Goal: Task Accomplishment & Management: Manage account settings

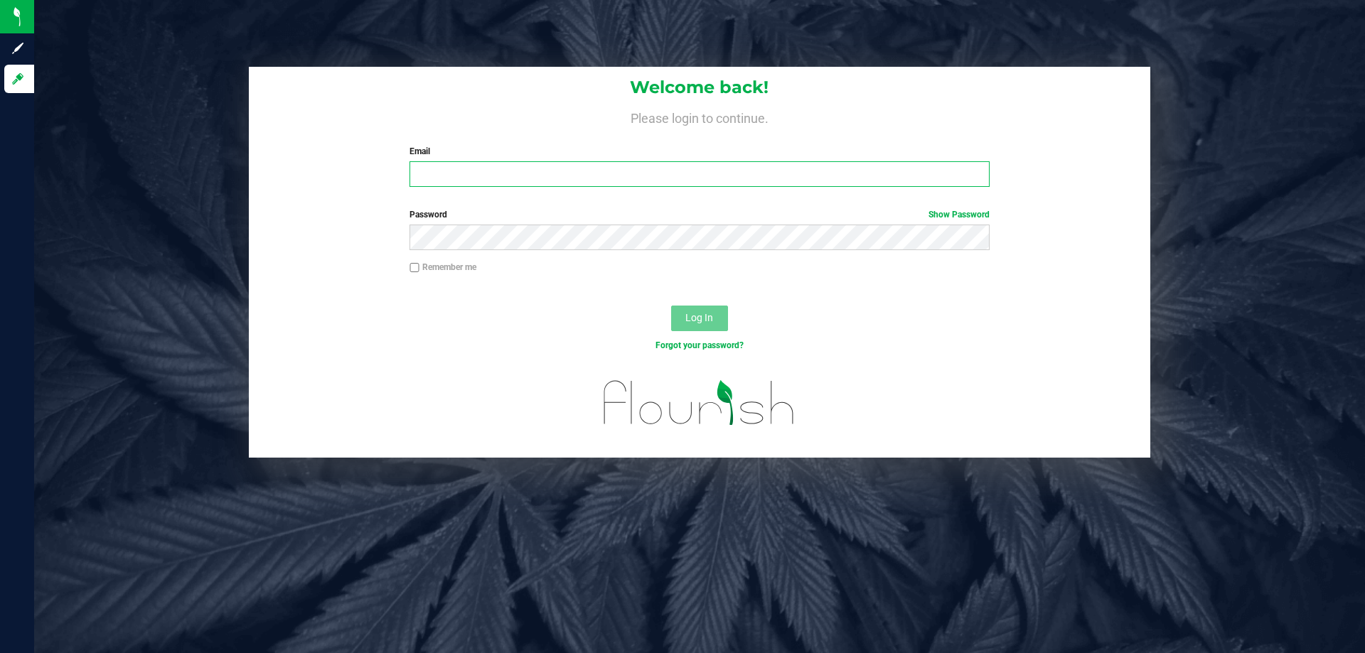
click at [487, 168] on input "Email" at bounding box center [698, 174] width 579 height 26
type input "[EMAIL_ADDRESS][DOMAIN_NAME]"
click at [671, 306] on button "Log In" at bounding box center [699, 319] width 57 height 26
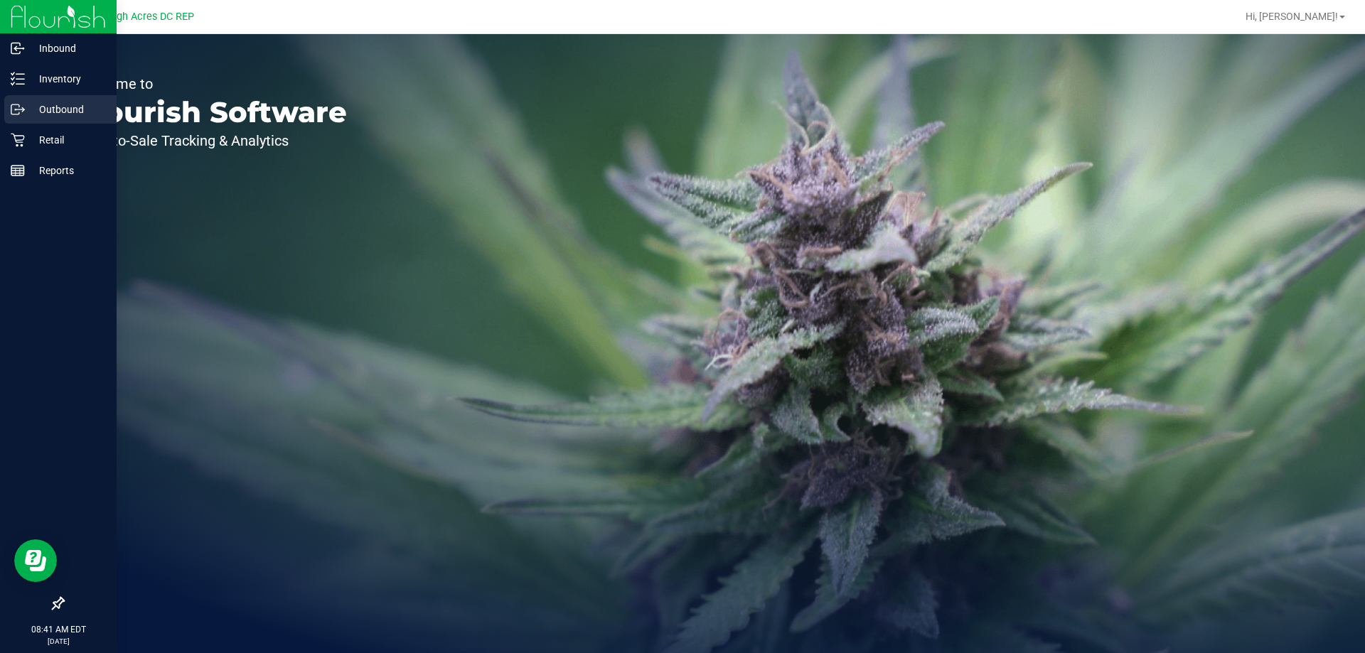
click at [50, 106] on p "Outbound" at bounding box center [67, 109] width 85 height 17
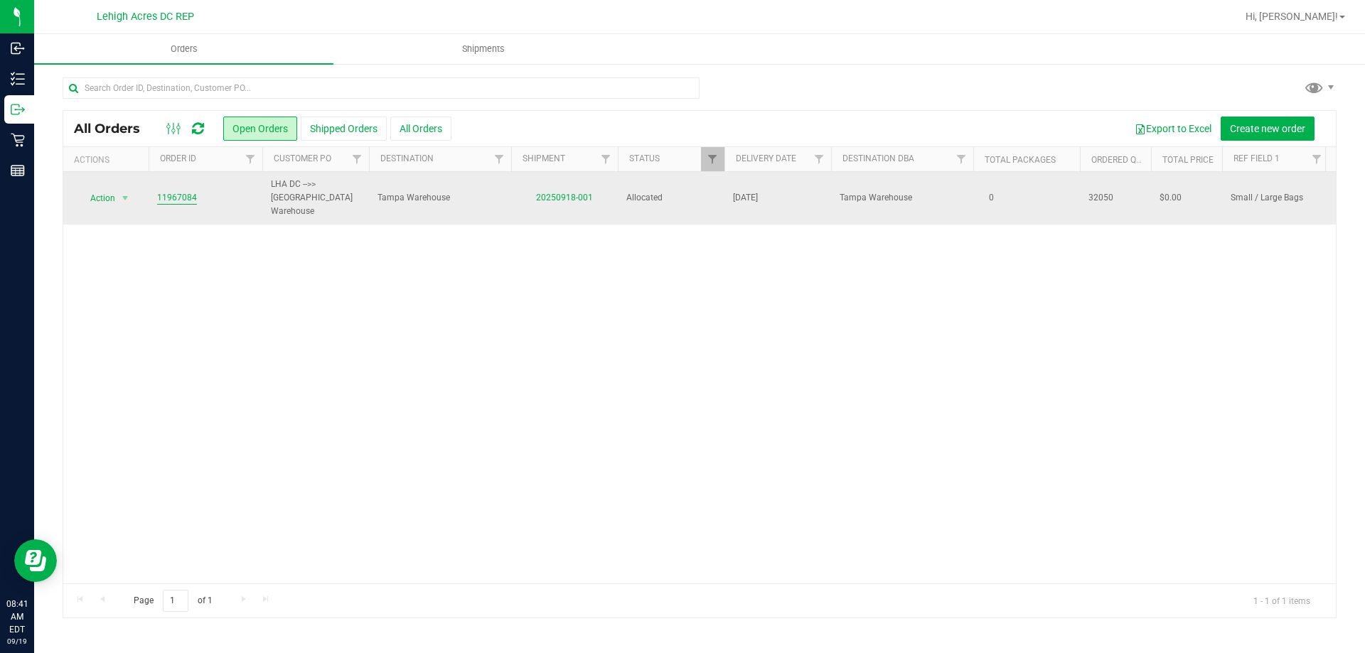
click at [175, 191] on link "11967084" at bounding box center [177, 198] width 40 height 14
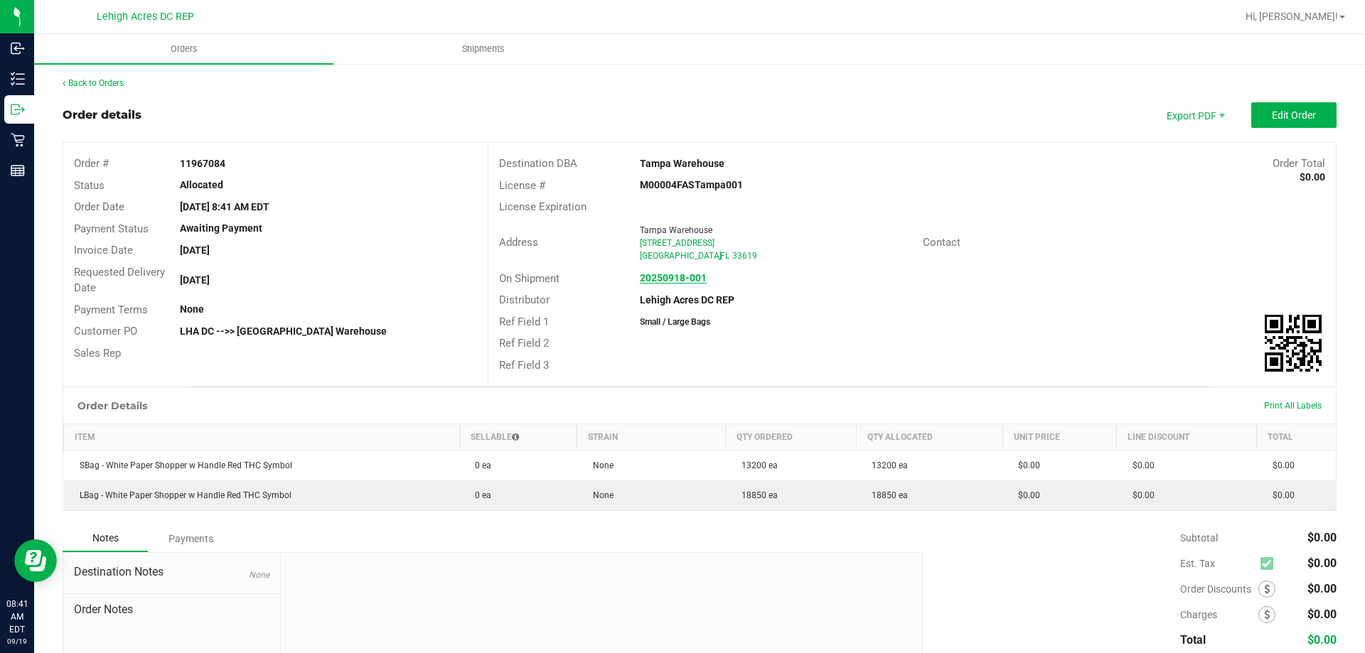
click at [669, 277] on strong "20250918-001" at bounding box center [673, 277] width 67 height 11
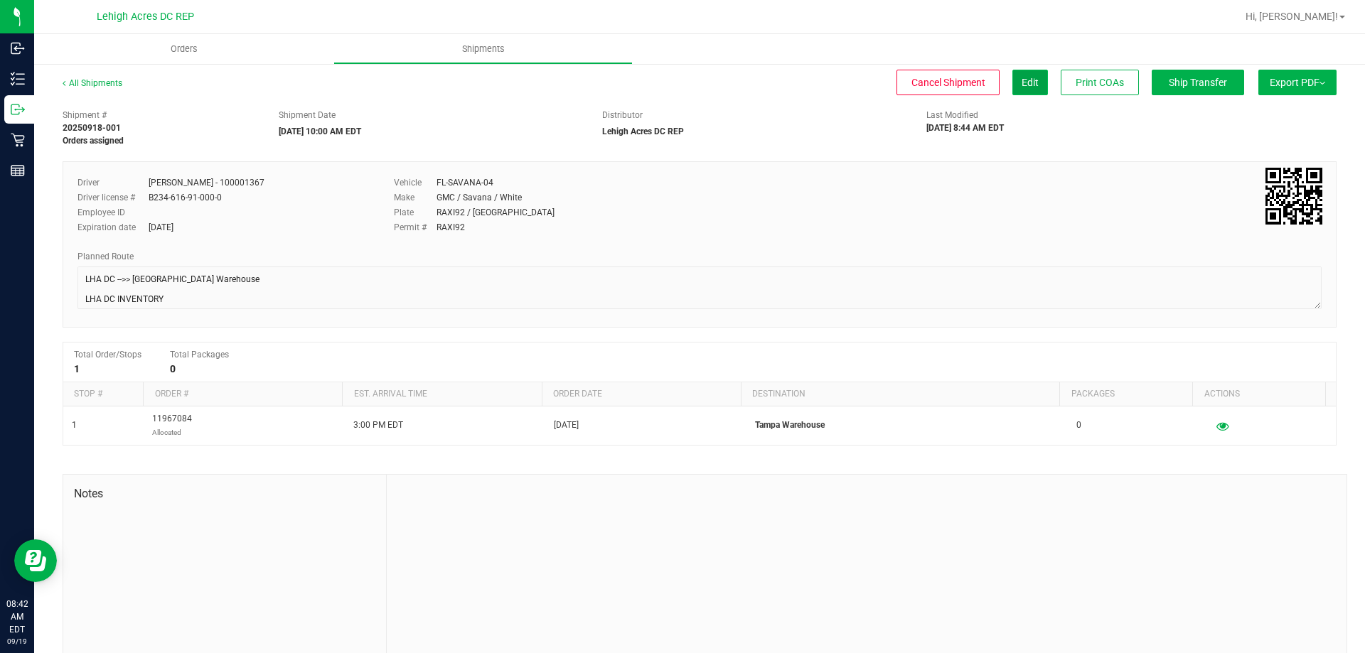
click at [1022, 86] on span "Edit" at bounding box center [1030, 82] width 17 height 11
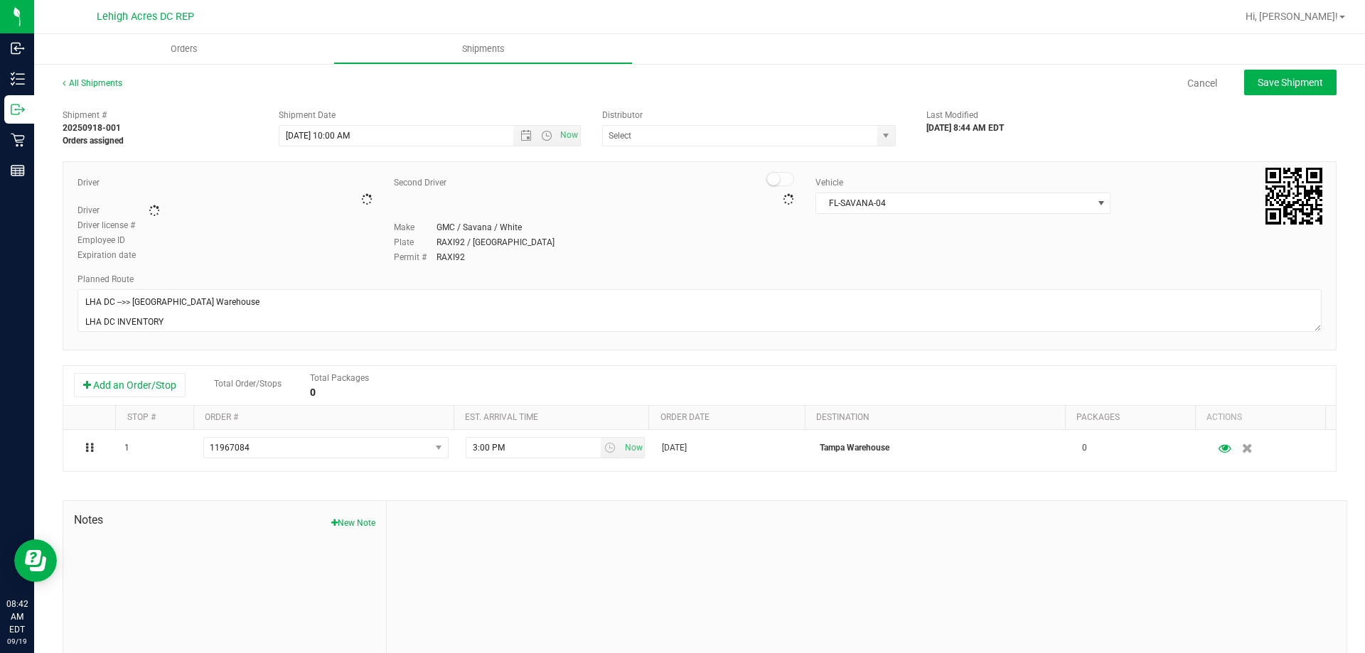
type input "Lehigh Acres DC REP"
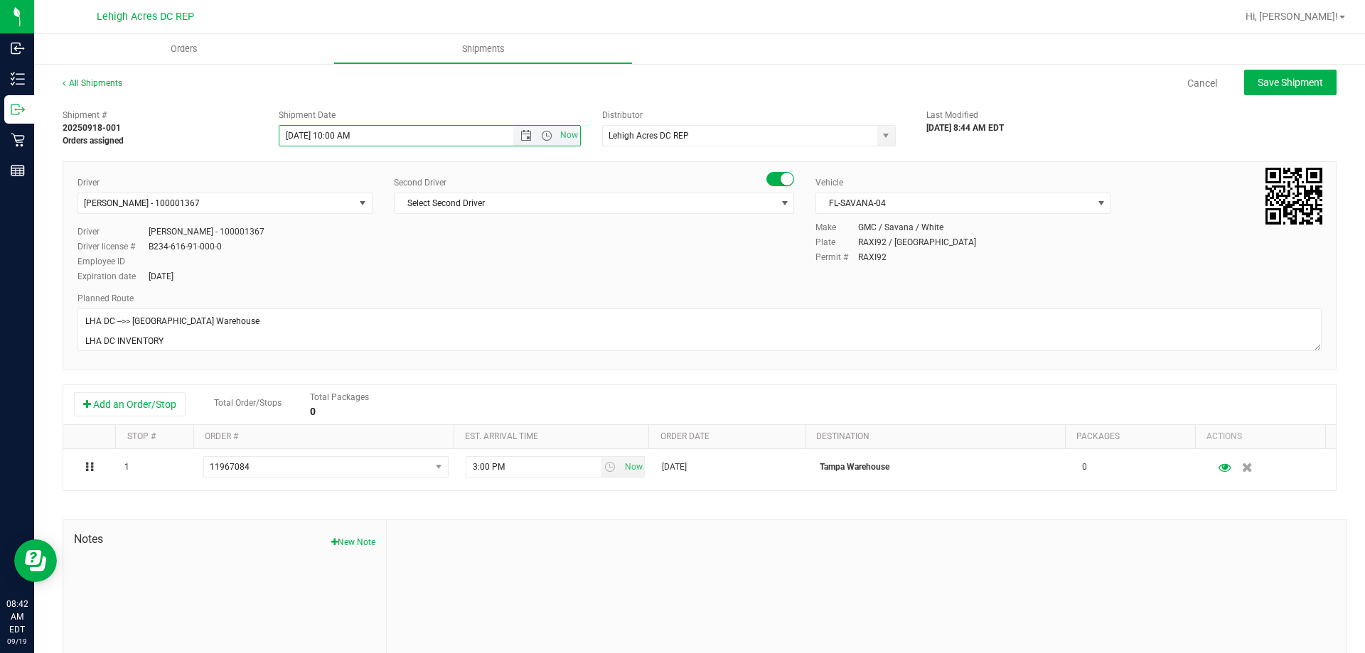
click at [296, 141] on input "[DATE] 10:00 AM" at bounding box center [408, 136] width 259 height 20
click at [885, 70] on div "Cancel Save Shipment" at bounding box center [742, 83] width 1189 height 26
click at [1265, 78] on span "Save Shipment" at bounding box center [1290, 82] width 65 height 11
type input "[DATE] 2:00 PM"
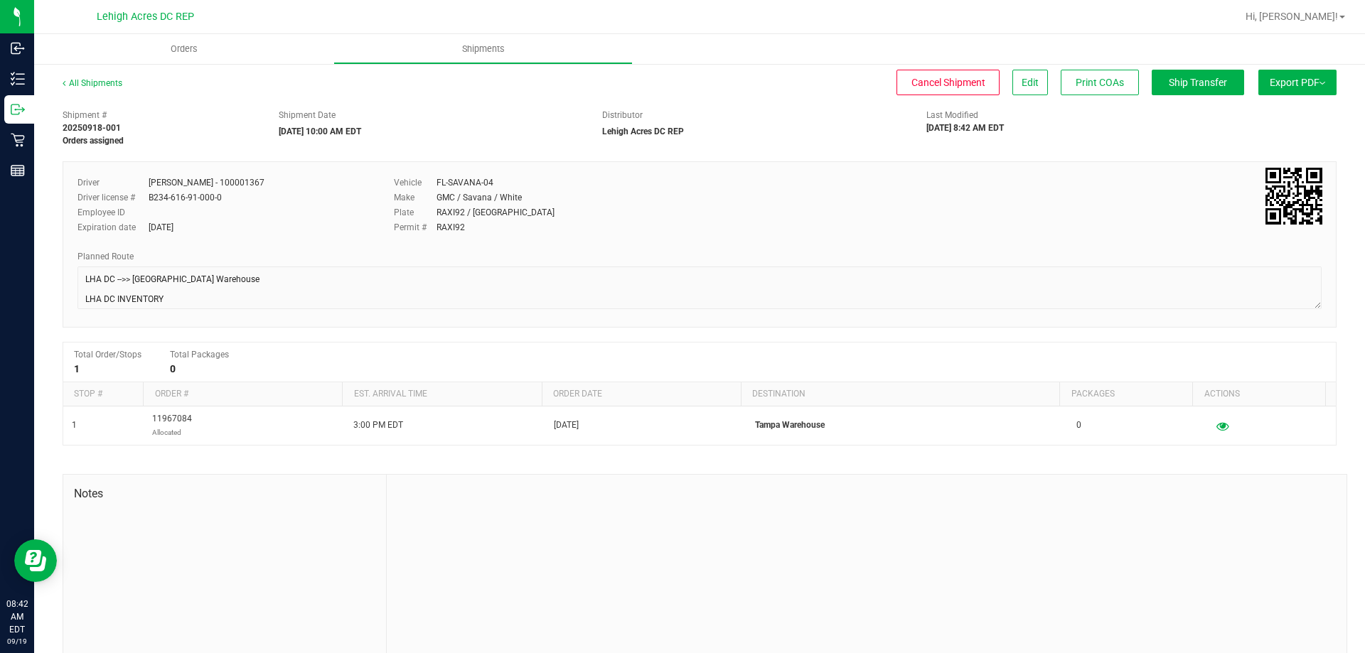
click at [1274, 84] on span "Export PDF" at bounding box center [1297, 82] width 55 height 11
click at [1253, 116] on span "Manifest by Package ID" at bounding box center [1276, 114] width 90 height 10
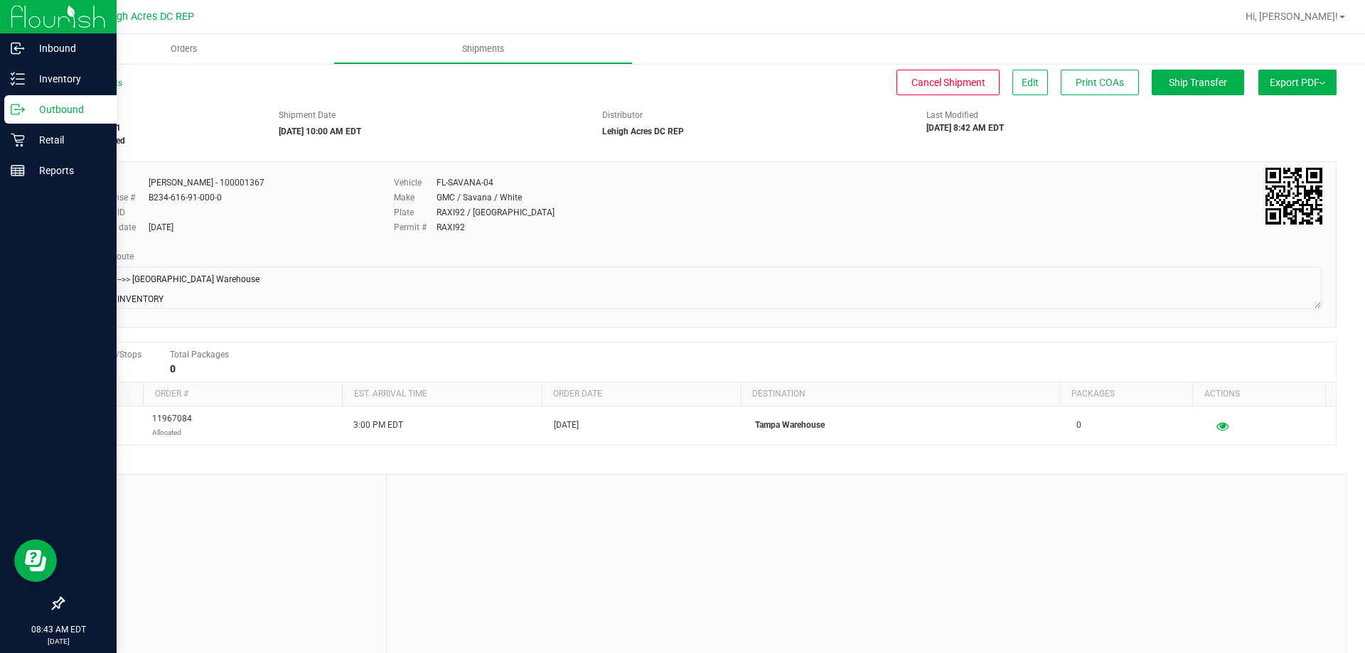
click at [27, 13] on img at bounding box center [58, 16] width 95 height 33
